Goal: Information Seeking & Learning: Learn about a topic

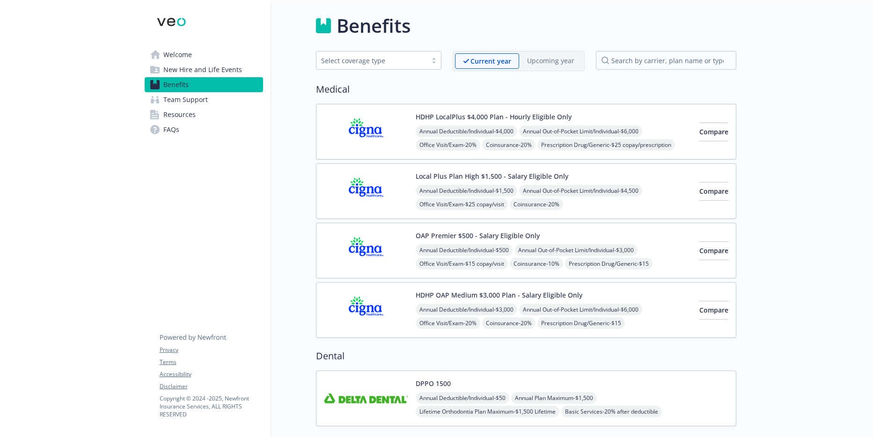
click at [604, 110] on div "HDHP LocalPlus $4,000 Plan - Hourly Eligible Only Annual Deductible/Individual …" at bounding box center [526, 132] width 420 height 56
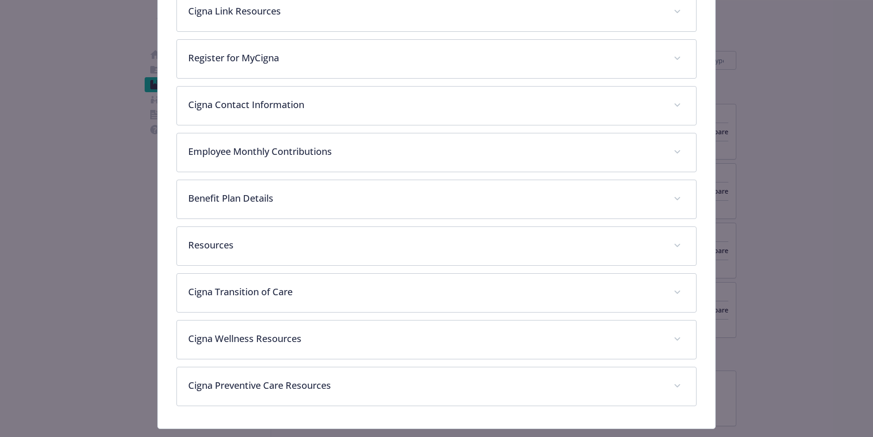
scroll to position [443, 0]
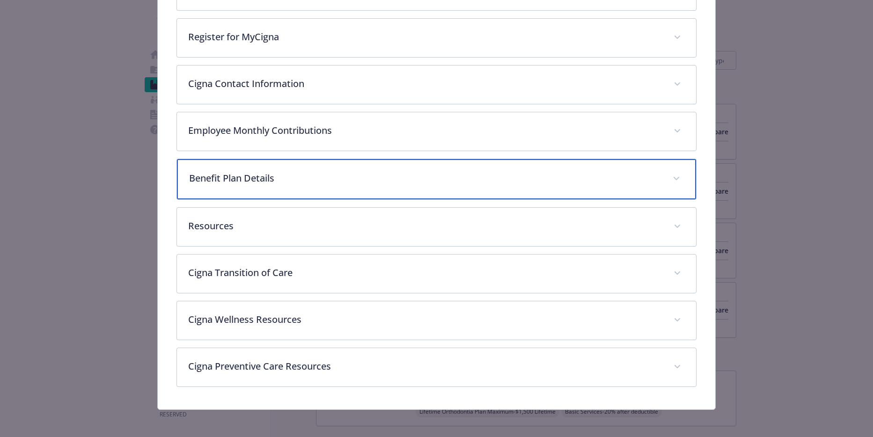
click at [397, 182] on p "Benefit Plan Details" at bounding box center [425, 178] width 473 height 14
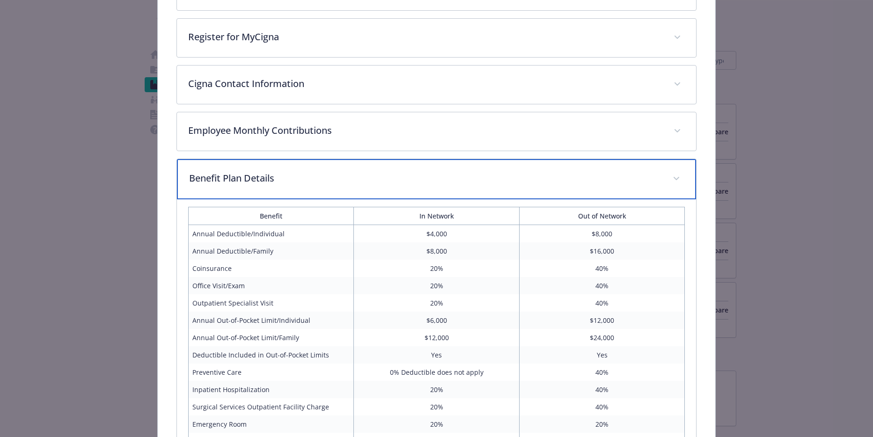
drag, startPoint x: 639, startPoint y: 184, endPoint x: 648, endPoint y: 179, distance: 10.7
click at [639, 184] on p "Benefit Plan Details" at bounding box center [425, 178] width 473 height 14
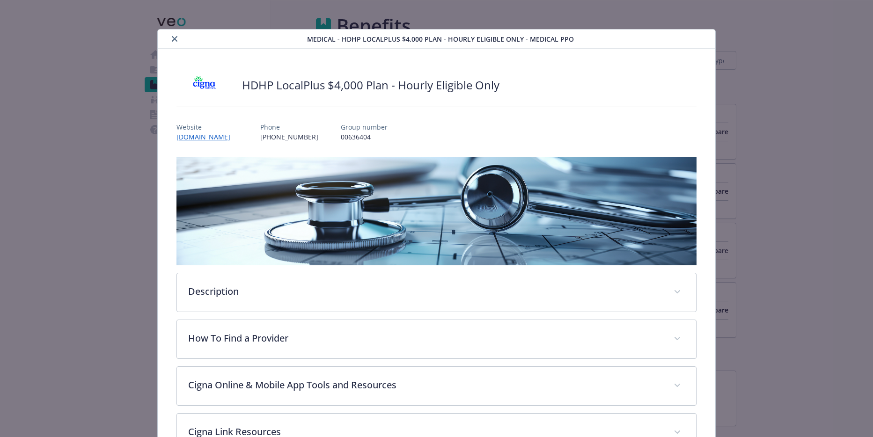
scroll to position [0, 0]
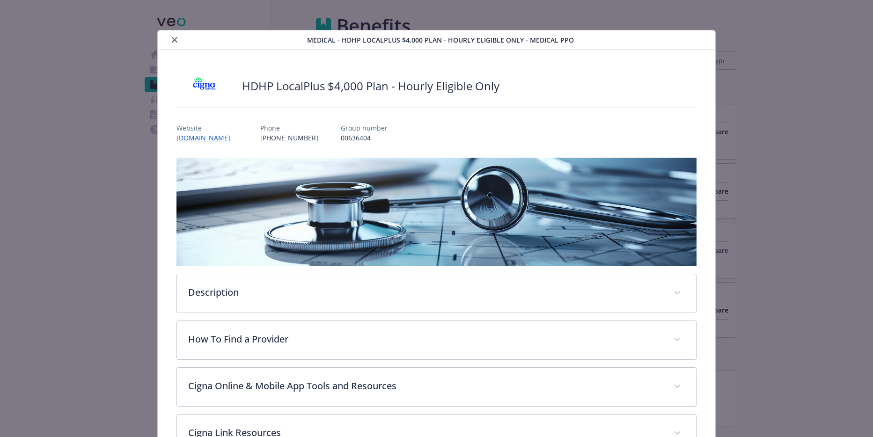
drag, startPoint x: 725, startPoint y: 76, endPoint x: 708, endPoint y: 87, distance: 19.9
click at [725, 78] on div "Medical - HDHP LocalPlus $4,000 Plan - Hourly Eligible Only - Medical PPO HDHP …" at bounding box center [437, 440] width 698 height 821
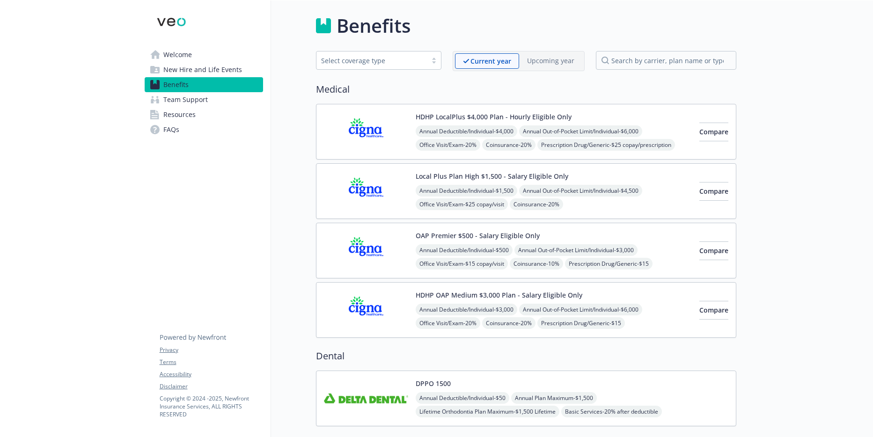
click at [575, 116] on div "HDHP LocalPlus $4,000 Plan - Hourly Eligible Only Annual Deductible/Individual …" at bounding box center [554, 132] width 276 height 40
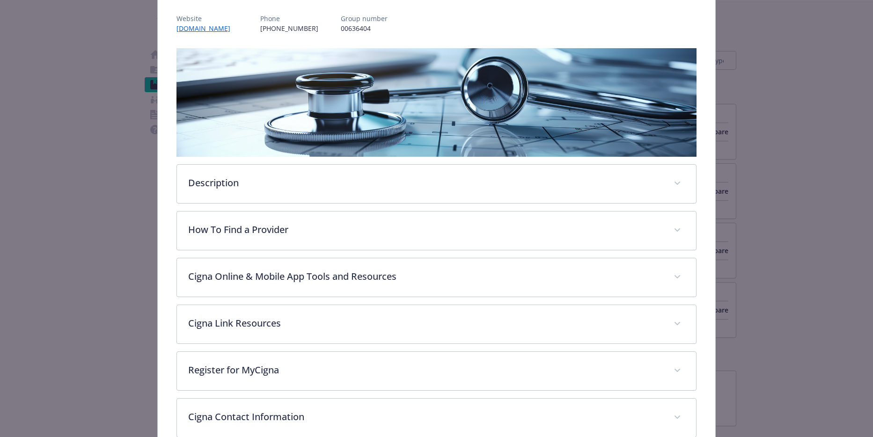
scroll to position [309, 0]
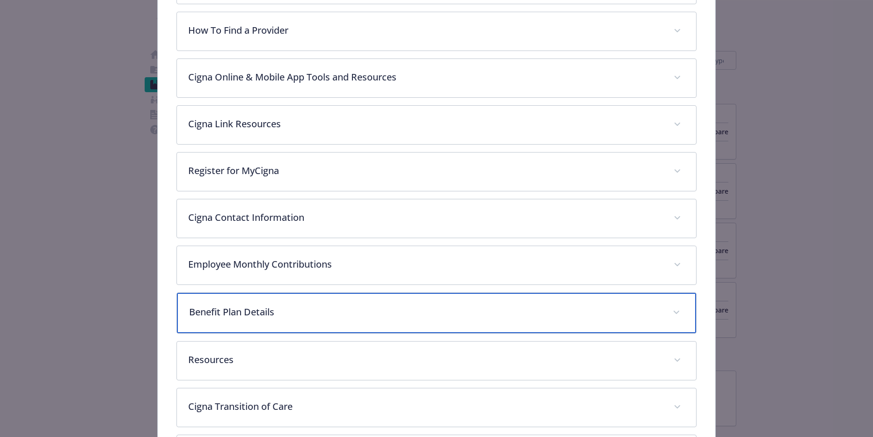
click at [369, 302] on div "Benefit Plan Details" at bounding box center [437, 313] width 520 height 40
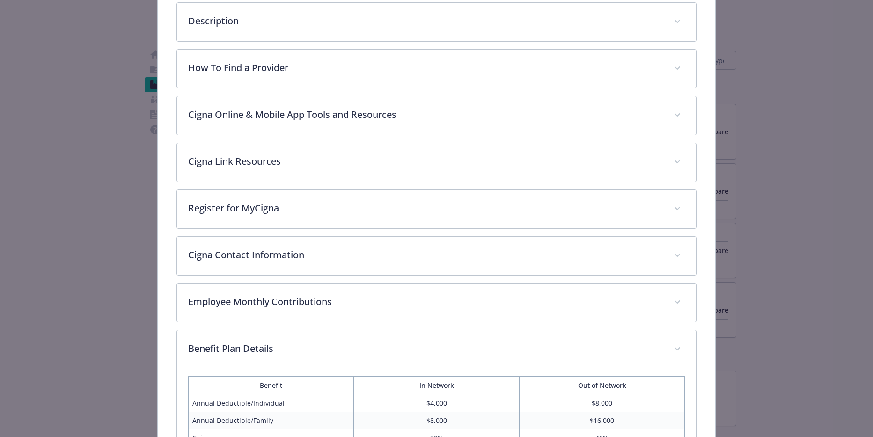
scroll to position [194, 0]
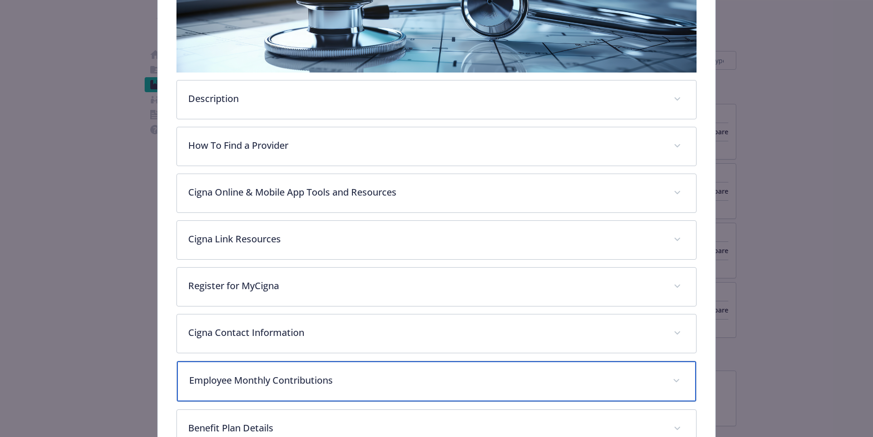
click at [336, 376] on p "Employee Monthly Contributions" at bounding box center [425, 381] width 473 height 14
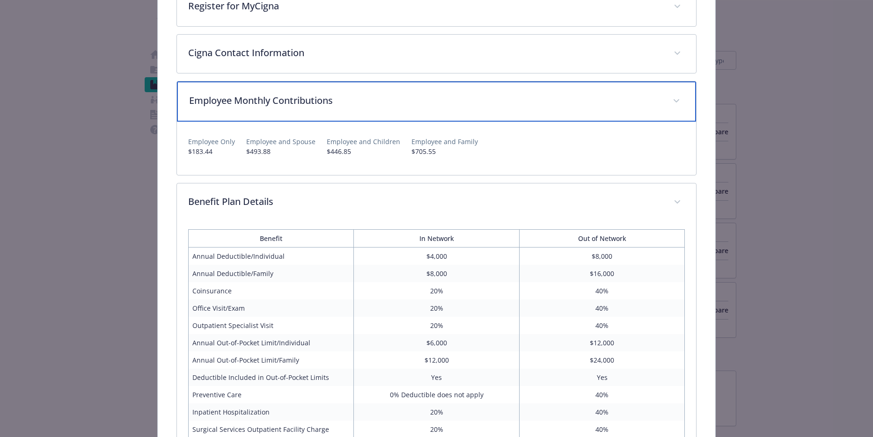
scroll to position [475, 0]
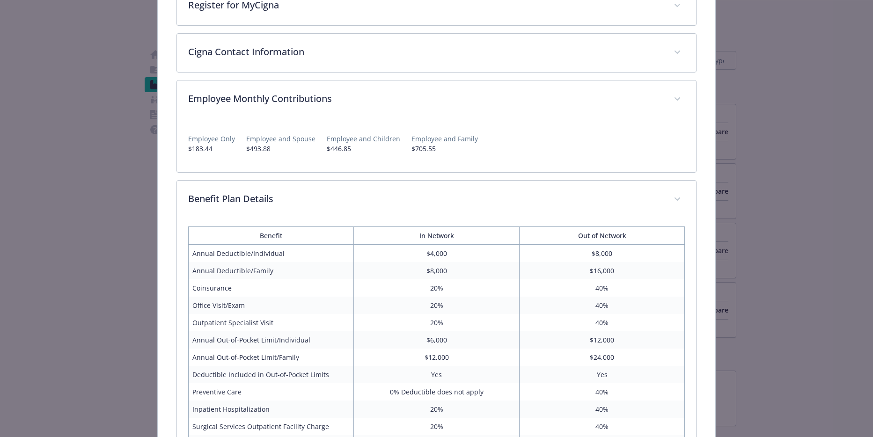
click at [75, 153] on div "Medical - HDHP LocalPlus $4,000 Plan - Hourly Eligible Only - Medical PPO HDHP …" at bounding box center [436, 218] width 873 height 437
